Goal: Find specific page/section: Find specific page/section

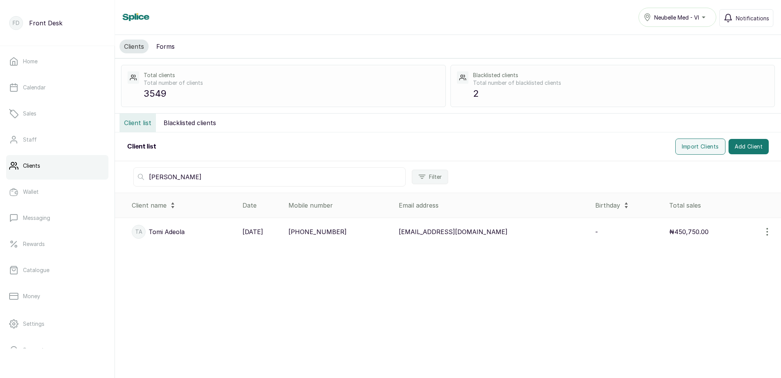
type input "[PERSON_NAME]"
click at [161, 91] on div "Clients Forms Total clients Total number of clients 3549 Blacklisted clients To…" at bounding box center [448, 201] width 666 height 332
click at [181, 230] on p "[PERSON_NAME]" at bounding box center [167, 231] width 36 height 9
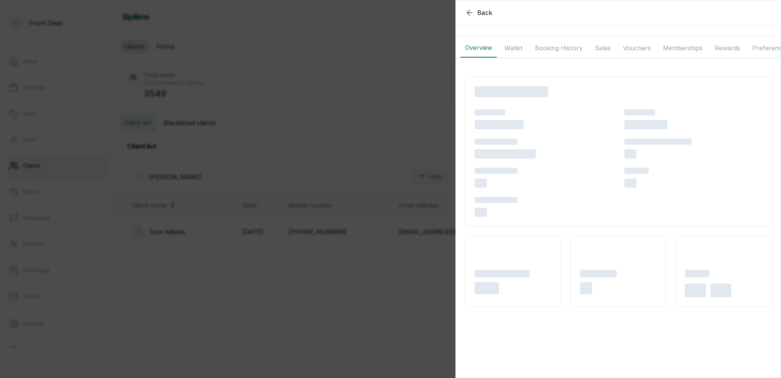
click at [516, 50] on button "Wallet" at bounding box center [514, 47] width 28 height 19
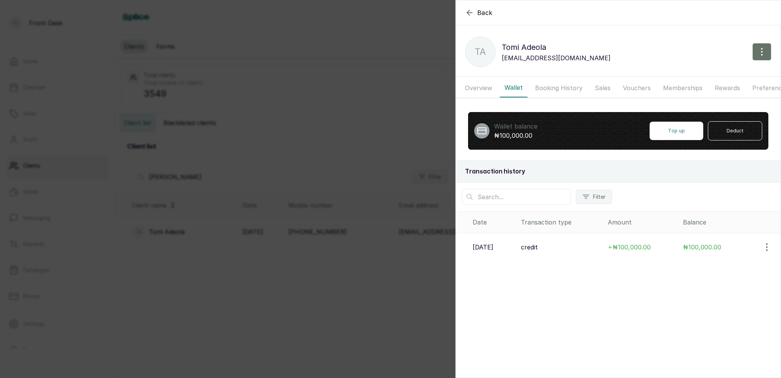
click at [485, 85] on button "Overview" at bounding box center [479, 87] width 36 height 19
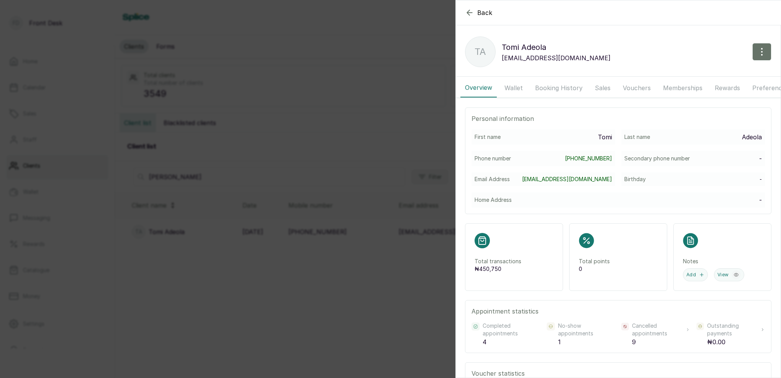
click at [514, 86] on button "Wallet" at bounding box center [514, 87] width 28 height 19
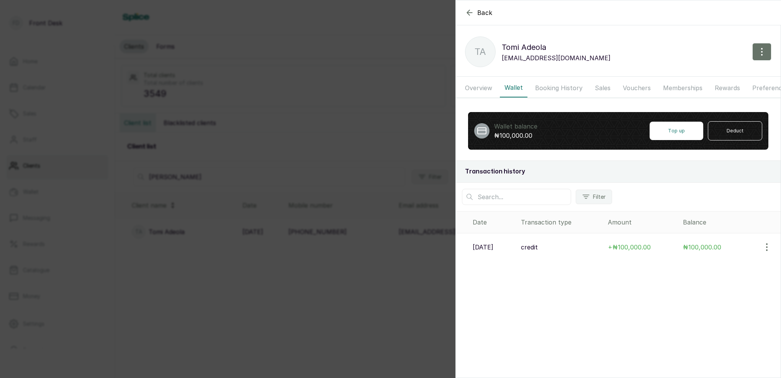
click at [553, 89] on button "Booking History" at bounding box center [559, 87] width 57 height 19
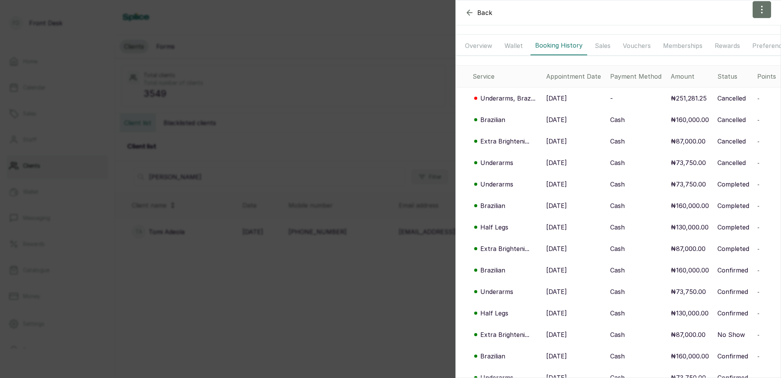
scroll to position [43, 0]
click at [487, 43] on button "Overview" at bounding box center [479, 44] width 36 height 19
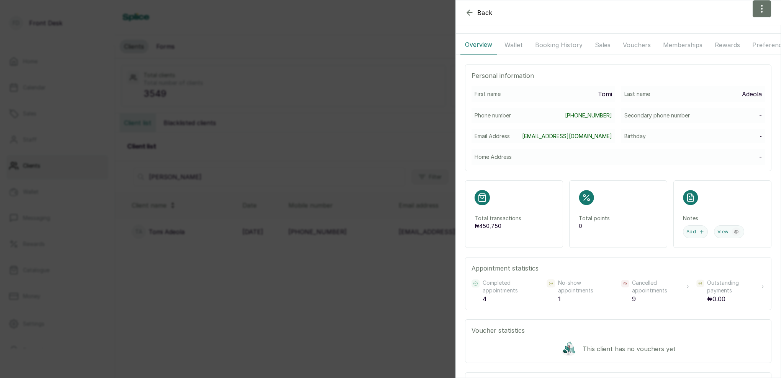
click at [515, 44] on button "Wallet" at bounding box center [514, 44] width 28 height 19
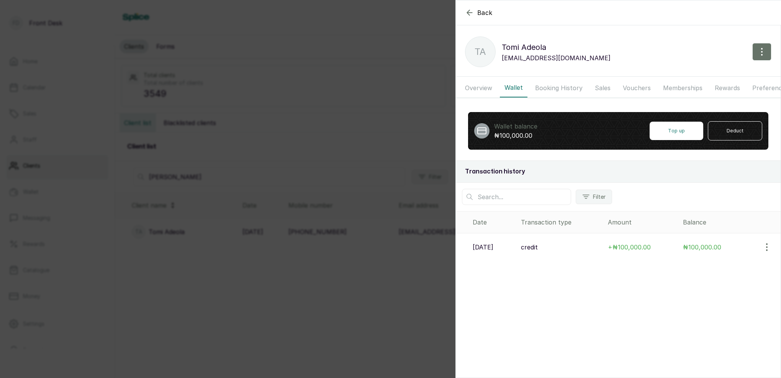
scroll to position [0, 0]
click at [476, 89] on button "Overview" at bounding box center [479, 87] width 36 height 19
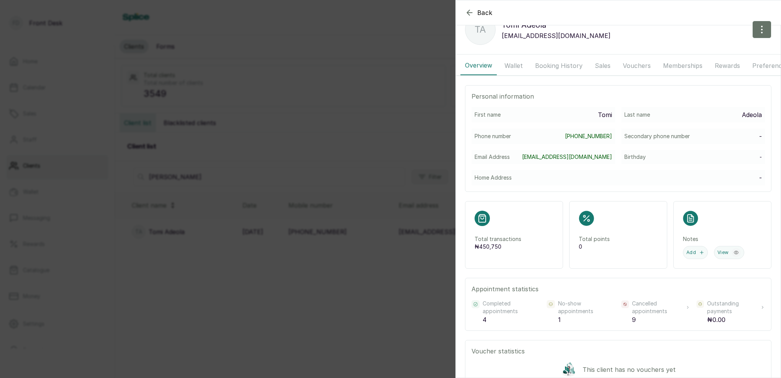
scroll to position [30, 0]
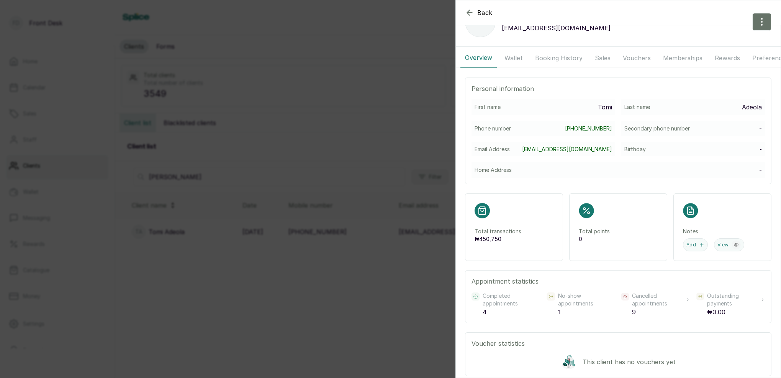
click at [556, 57] on button "Booking History" at bounding box center [559, 57] width 57 height 19
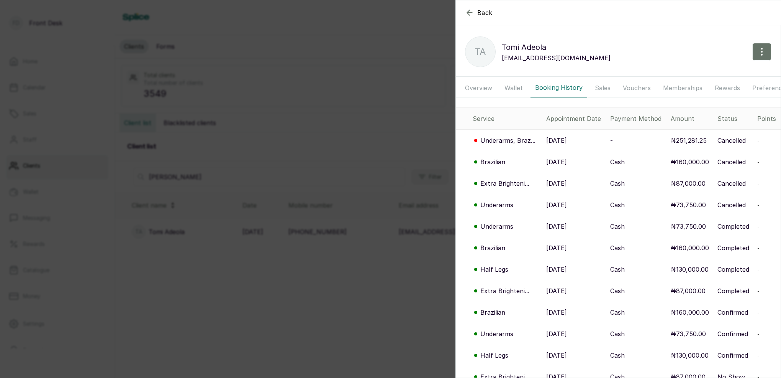
scroll to position [0, 0]
drag, startPoint x: 479, startPoint y: 87, endPoint x: 496, endPoint y: 87, distance: 17.3
click at [480, 87] on button "Overview" at bounding box center [479, 87] width 36 height 19
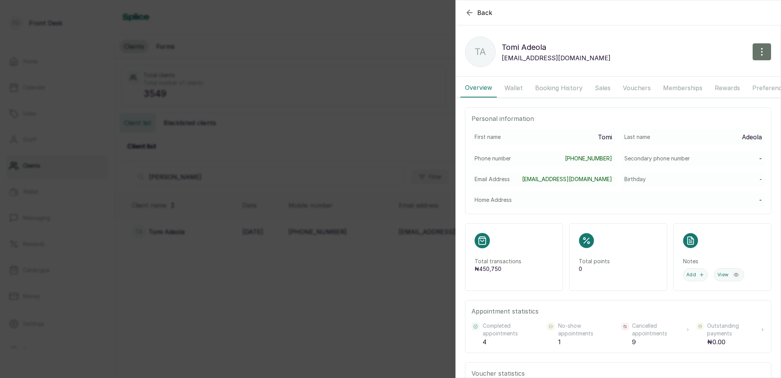
click at [507, 87] on button "Wallet" at bounding box center [514, 87] width 28 height 19
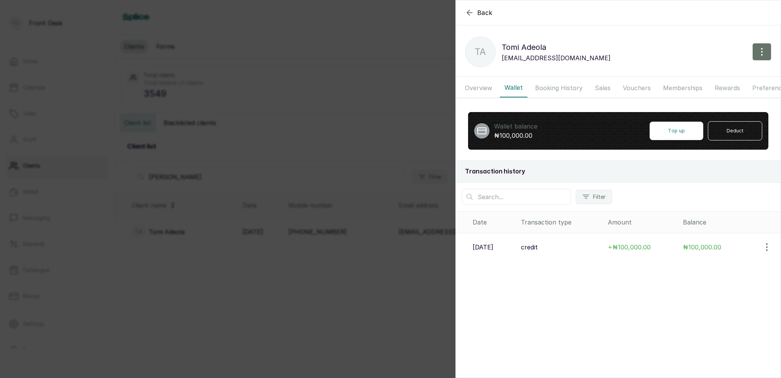
click at [360, 78] on div "Back [PERSON_NAME] TA [PERSON_NAME] [EMAIL_ADDRESS][DOMAIN_NAME] Overview Walle…" at bounding box center [390, 189] width 781 height 378
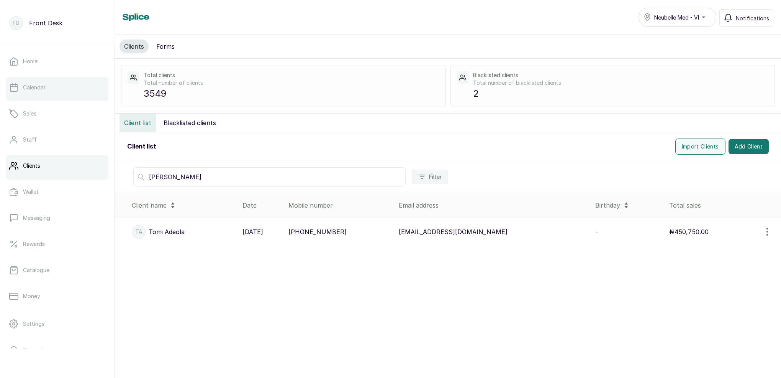
click at [54, 89] on link "Calendar" at bounding box center [57, 87] width 102 height 21
